Goal: Navigation & Orientation: Find specific page/section

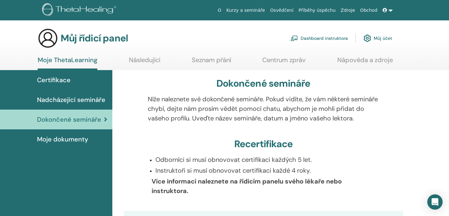
click at [327, 38] on font "Dashboard instruktora" at bounding box center [323, 39] width 47 height 6
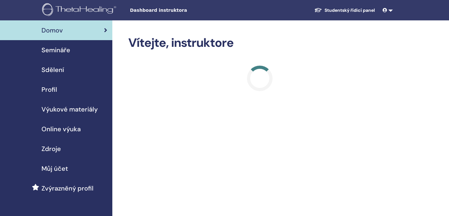
click at [390, 10] on link at bounding box center [387, 10] width 15 height 12
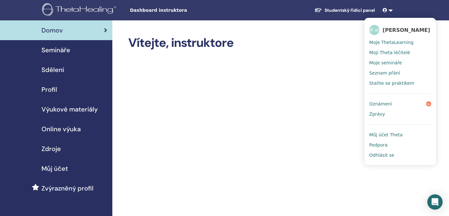
click at [386, 62] on font "Moje semináře" at bounding box center [385, 62] width 33 height 5
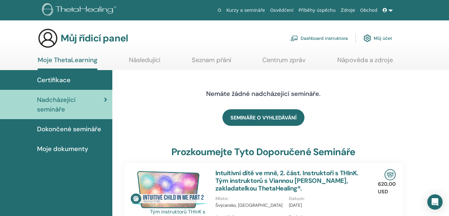
click at [58, 129] on font "Dokončené semináře" at bounding box center [69, 129] width 64 height 8
click at [58, 81] on font "Certifikace" at bounding box center [53, 80] width 33 height 8
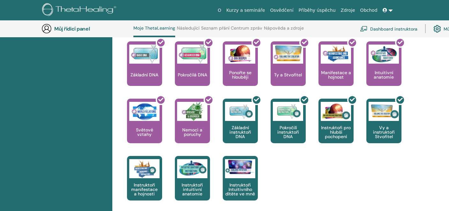
scroll to position [284, 0]
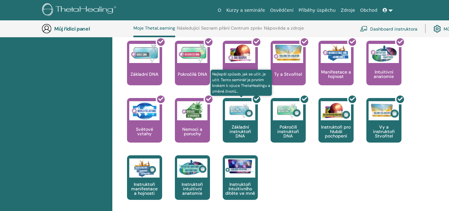
click at [249, 128] on div at bounding box center [243, 122] width 35 height 57
click at [247, 112] on div at bounding box center [243, 122] width 35 height 57
click at [239, 132] on div at bounding box center [243, 122] width 35 height 57
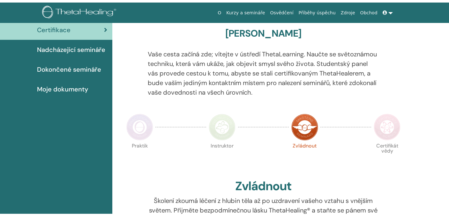
scroll to position [26, 0]
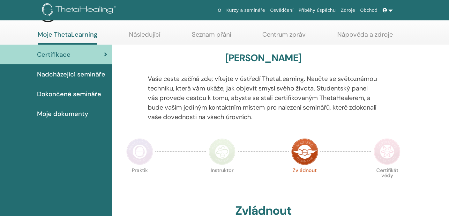
click at [69, 94] on font "Dokončené semináře" at bounding box center [69, 94] width 64 height 8
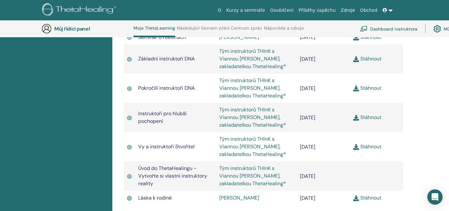
scroll to position [573, 0]
